Goal: Task Accomplishment & Management: Manage account settings

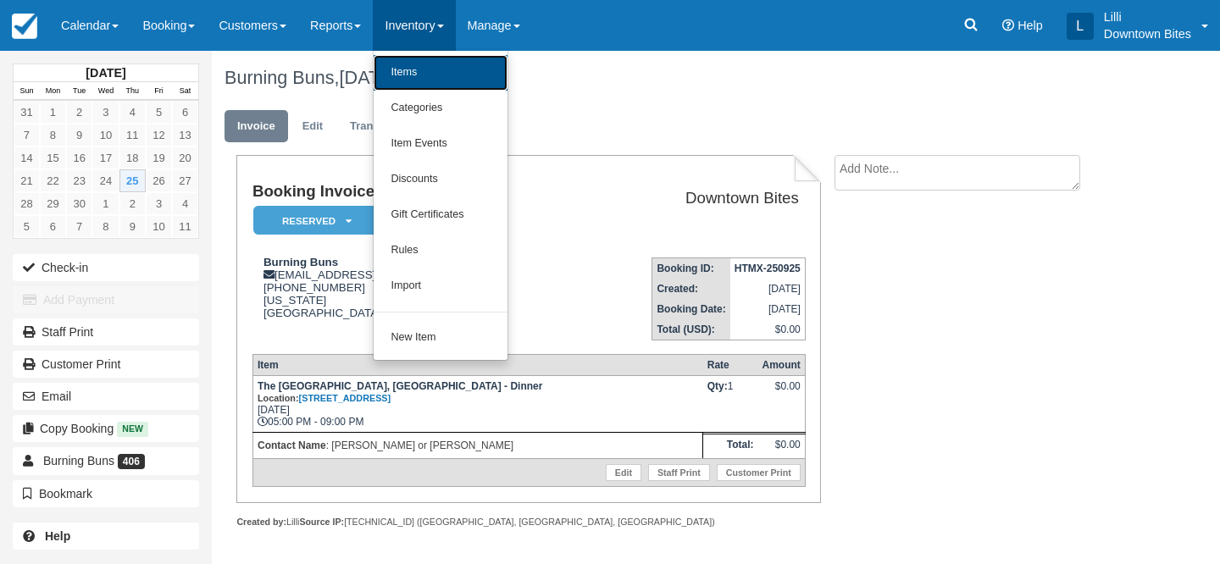
click at [459, 81] on link "Items" at bounding box center [441, 73] width 134 height 36
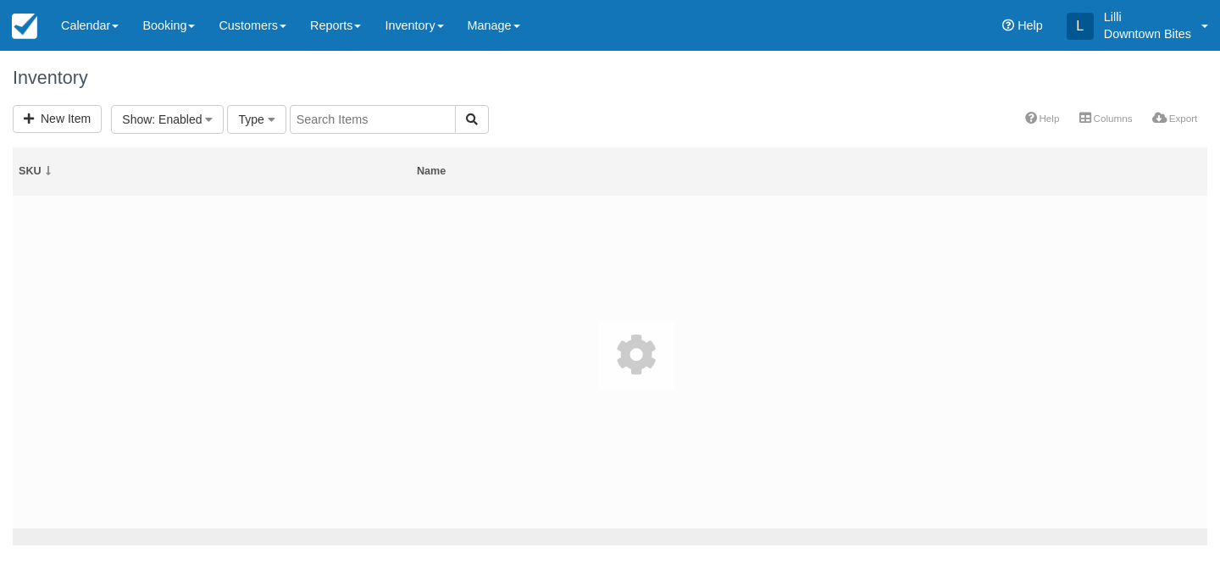
select select
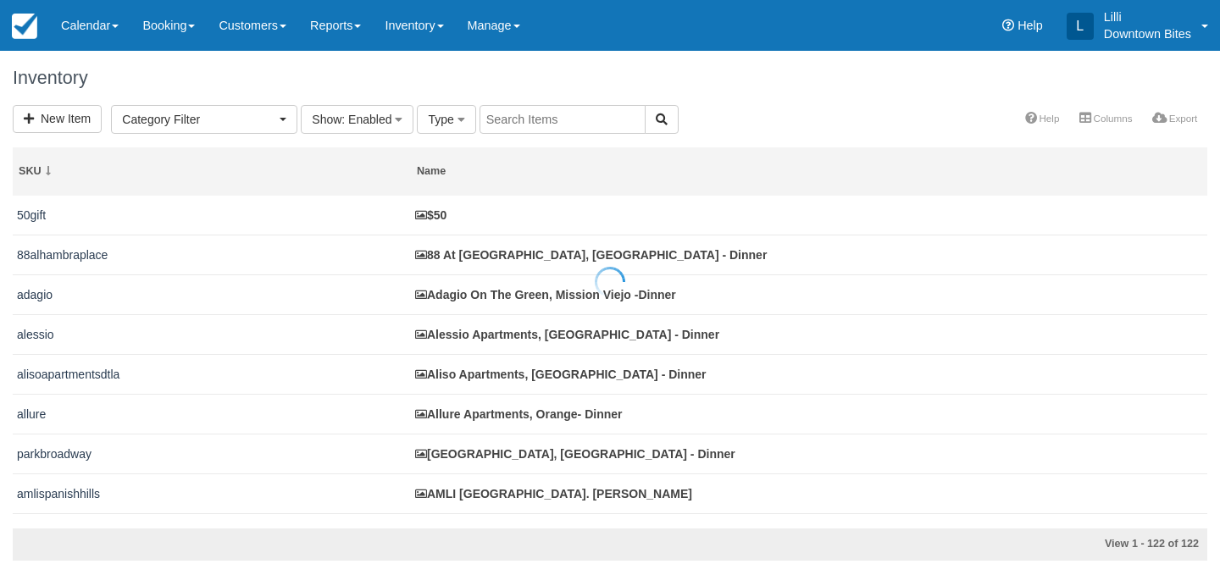
click at [544, 122] on input "text" at bounding box center [562, 119] width 166 height 29
type input "amli park"
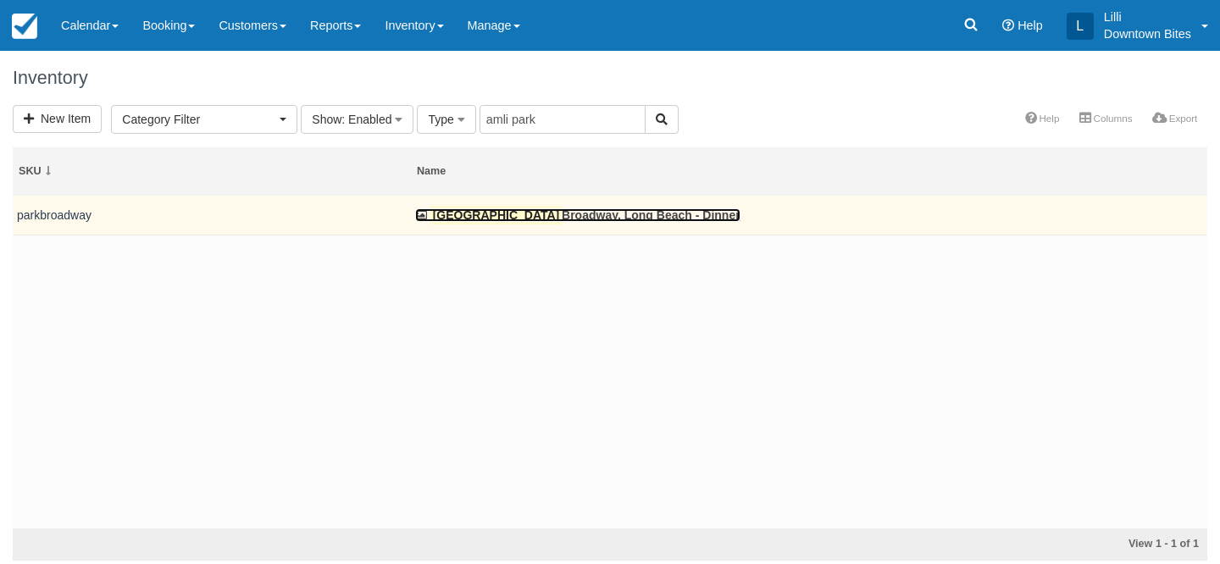
click at [497, 216] on link "[GEOGRAPHIC_DATA], [GEOGRAPHIC_DATA] - Dinner" at bounding box center [577, 215] width 325 height 14
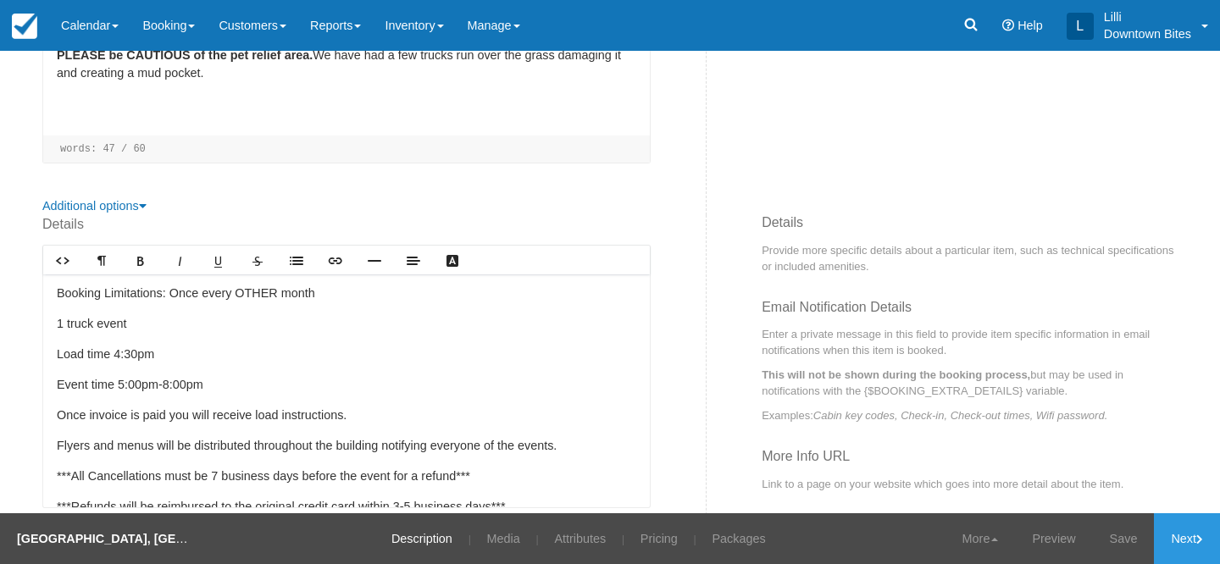
scroll to position [496, 0]
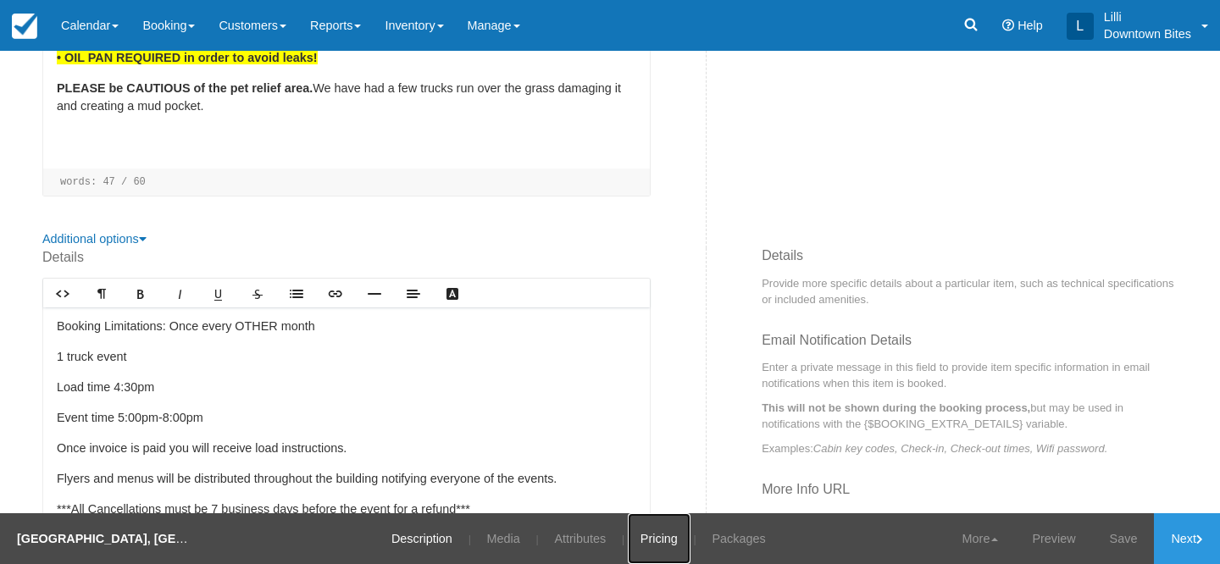
click at [667, 538] on link "Pricing" at bounding box center [659, 538] width 63 height 51
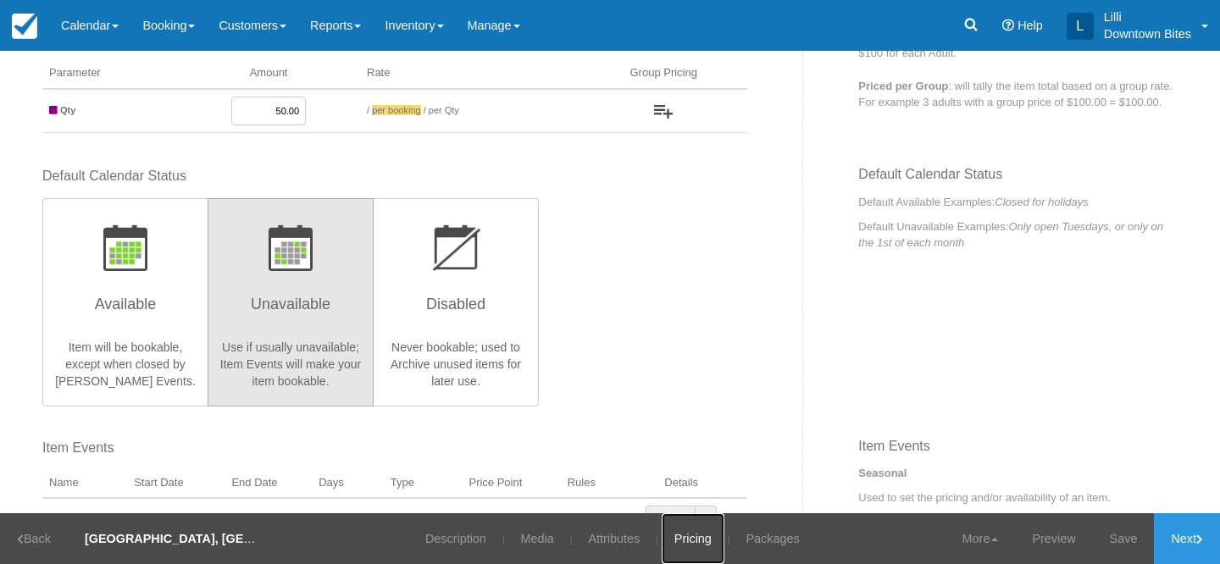
scroll to position [395, 0]
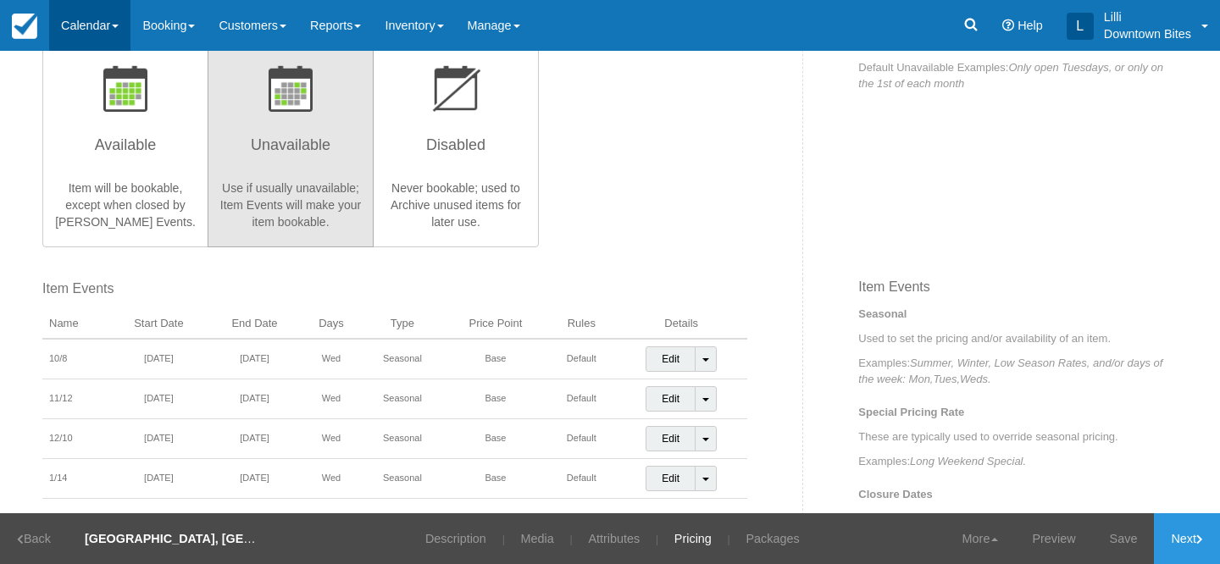
click at [97, 36] on link "Calendar" at bounding box center [89, 25] width 81 height 51
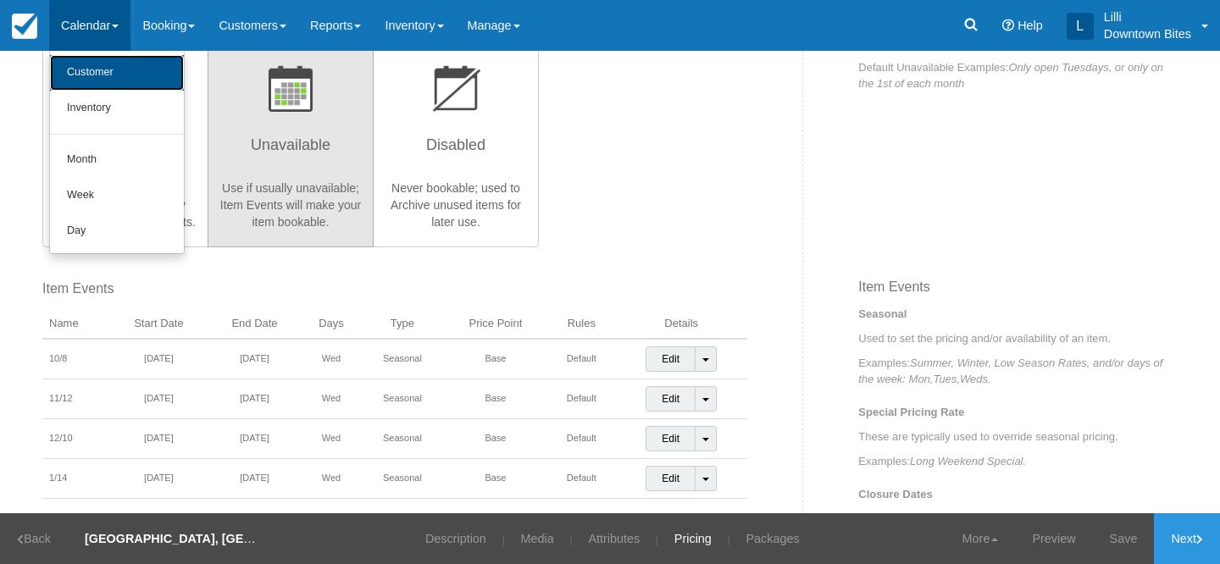
click at [86, 72] on link "Customer" at bounding box center [117, 73] width 134 height 36
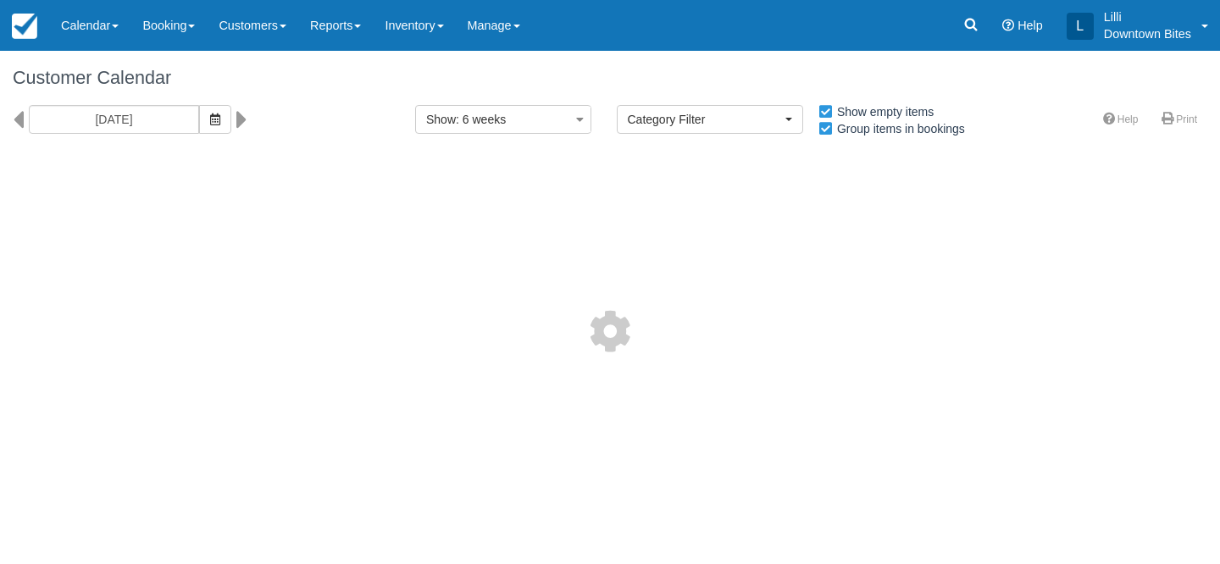
select select
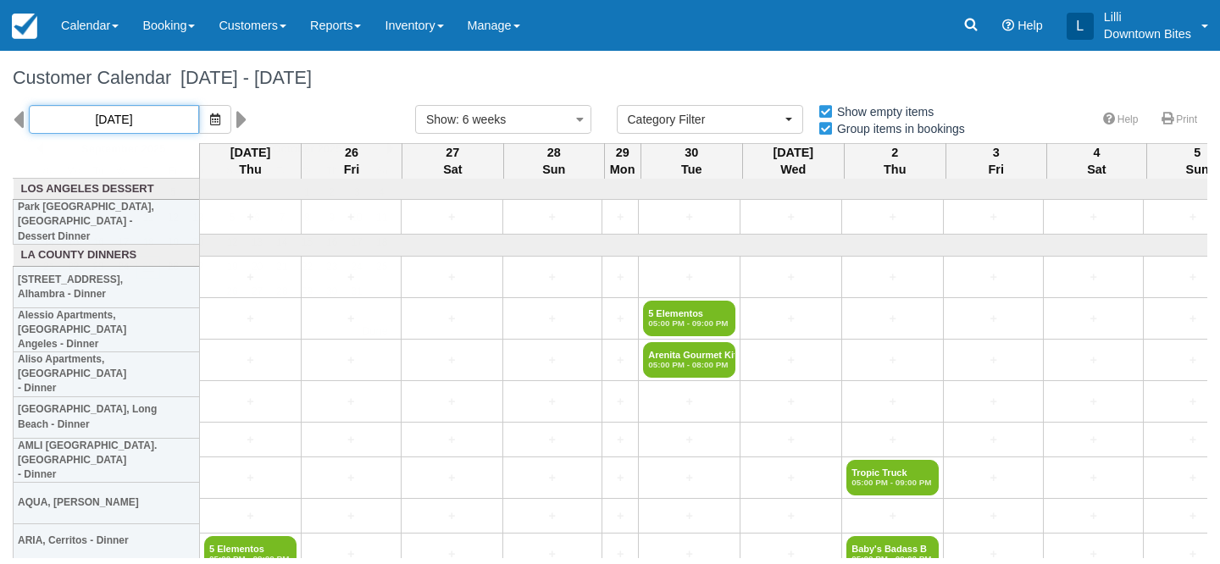
click at [133, 126] on input "09/25/25" at bounding box center [114, 119] width 170 height 29
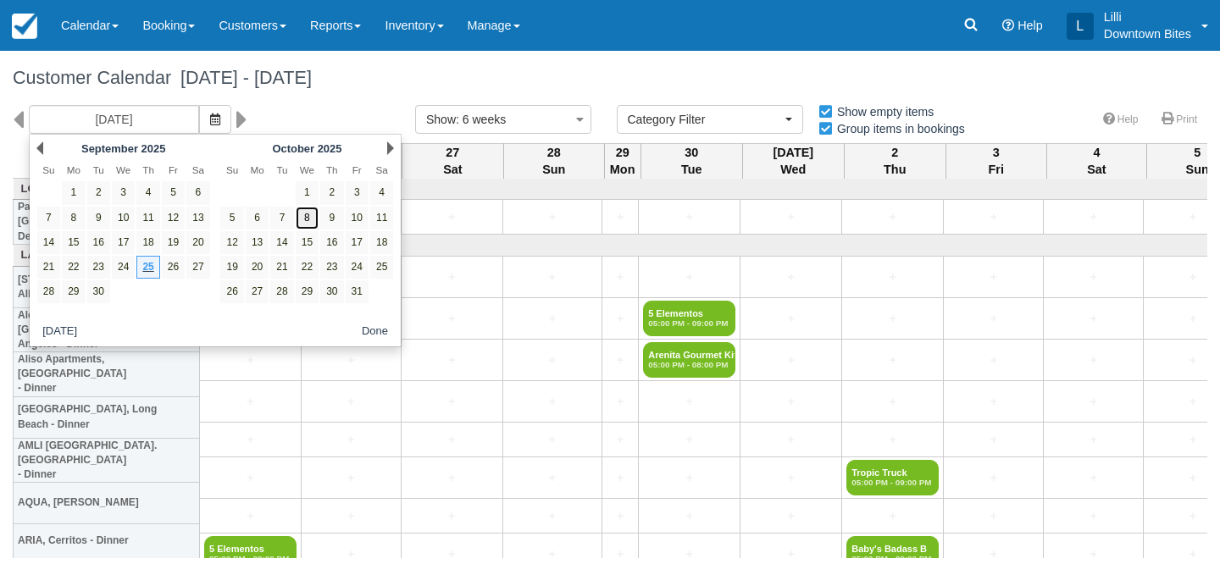
click at [313, 221] on link "8" at bounding box center [307, 218] width 23 height 23
type input "10/08/25"
